Goal: Navigation & Orientation: Find specific page/section

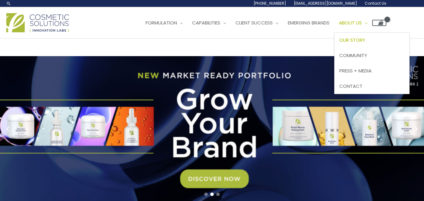
click at [339, 43] on span "Our Story" at bounding box center [352, 40] width 26 height 7
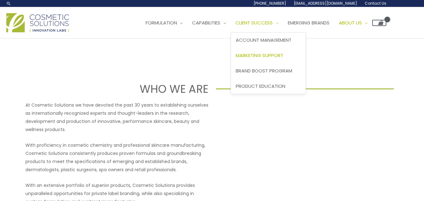
click at [236, 59] on span "Marketing Support" at bounding box center [260, 55] width 48 height 7
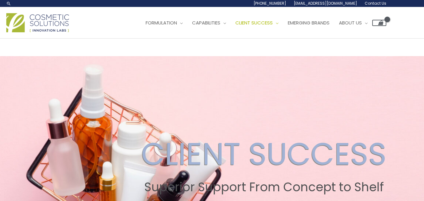
drag, startPoint x: 147, startPoint y: 48, endPoint x: 153, endPoint y: 47, distance: 6.7
click at [153, 34] on div "Main Menu Formulation Menu Toggle Research and Innovation Market Ready Formulas…" at bounding box center [196, 23] width 380 height 22
drag, startPoint x: 153, startPoint y: 14, endPoint x: 172, endPoint y: 16, distance: 19.3
click at [172, 7] on div "1.888.883.0540 info@naturalskincare.com Contact Us" at bounding box center [196, 3] width 380 height 7
